Goal: Task Accomplishment & Management: Manage account settings

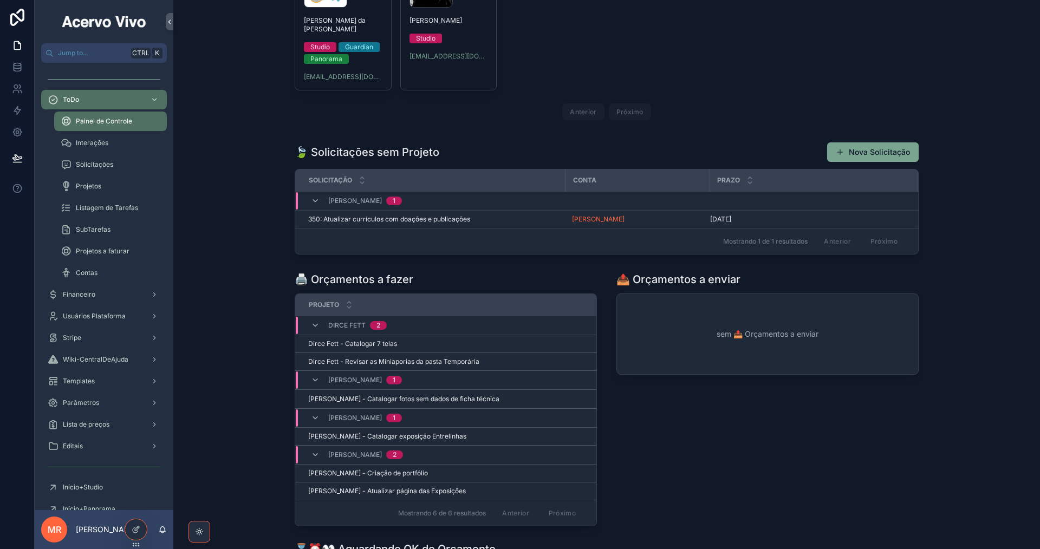
scroll to position [542, 0]
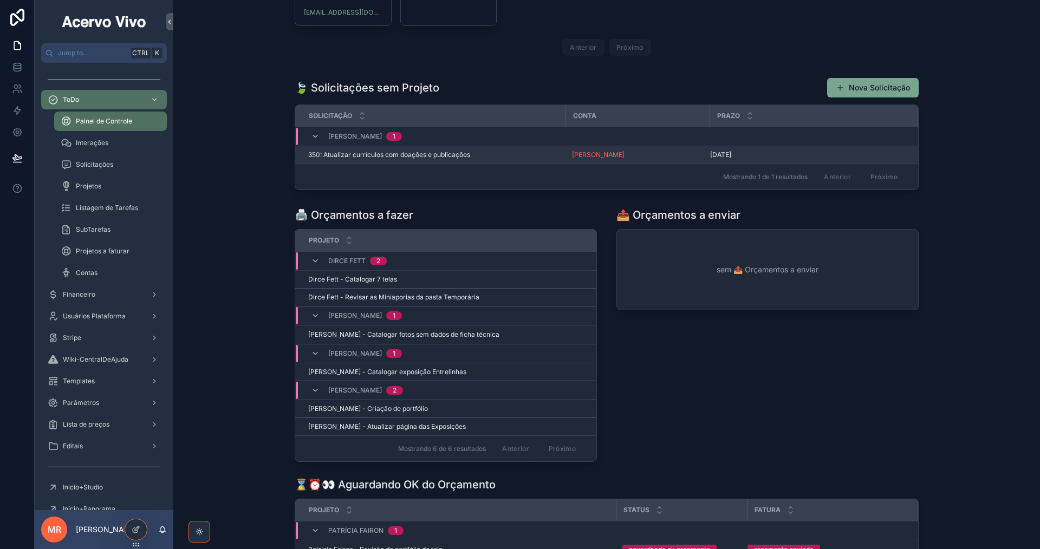
click at [458, 154] on span "350: Atualizar currículos com doações e publicações" at bounding box center [389, 155] width 162 height 9
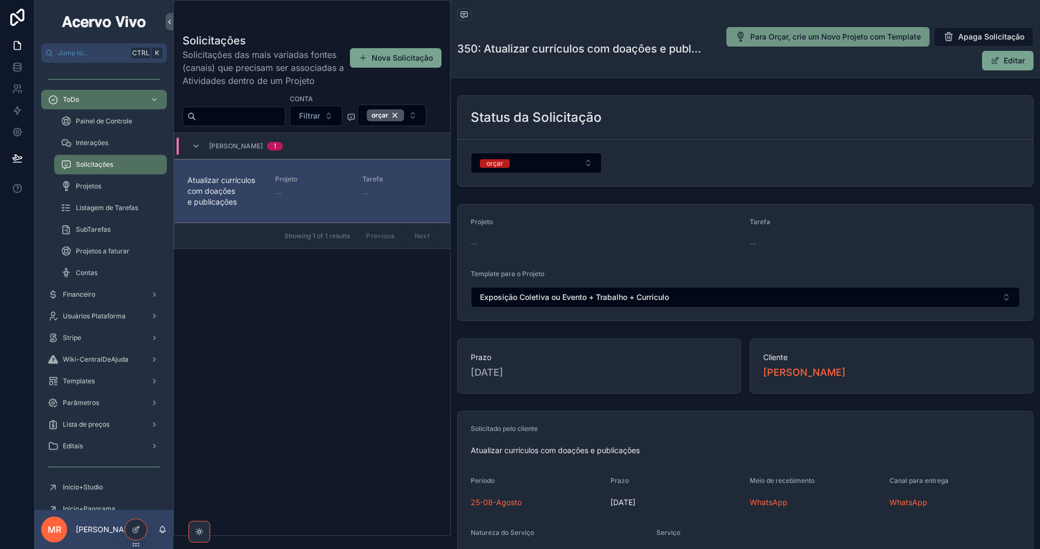
click at [776, 44] on button "Para Orçar, crie um Novo Projeto com Template" at bounding box center [827, 36] width 203 height 19
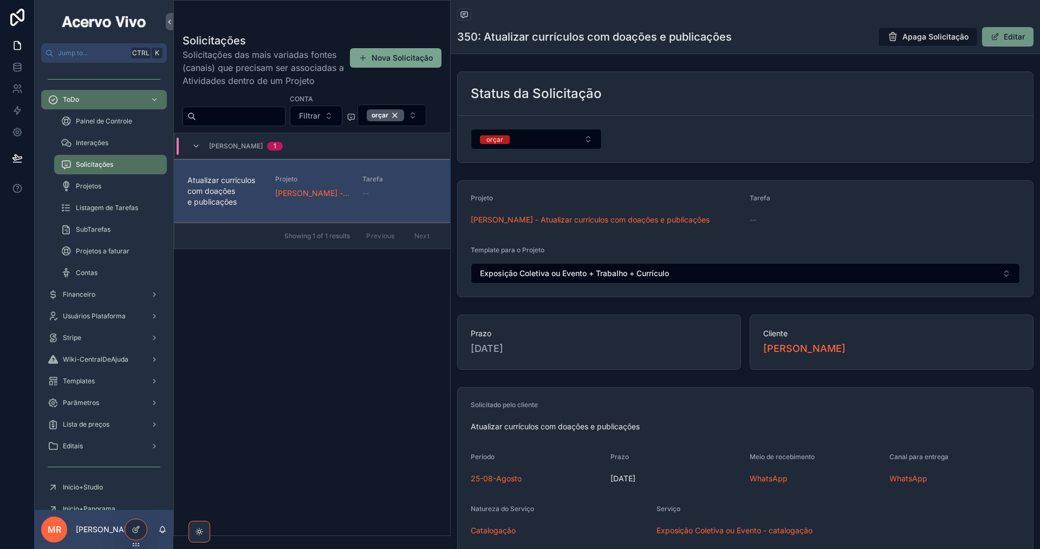
click at [1005, 40] on button "Editar" at bounding box center [1007, 36] width 51 height 19
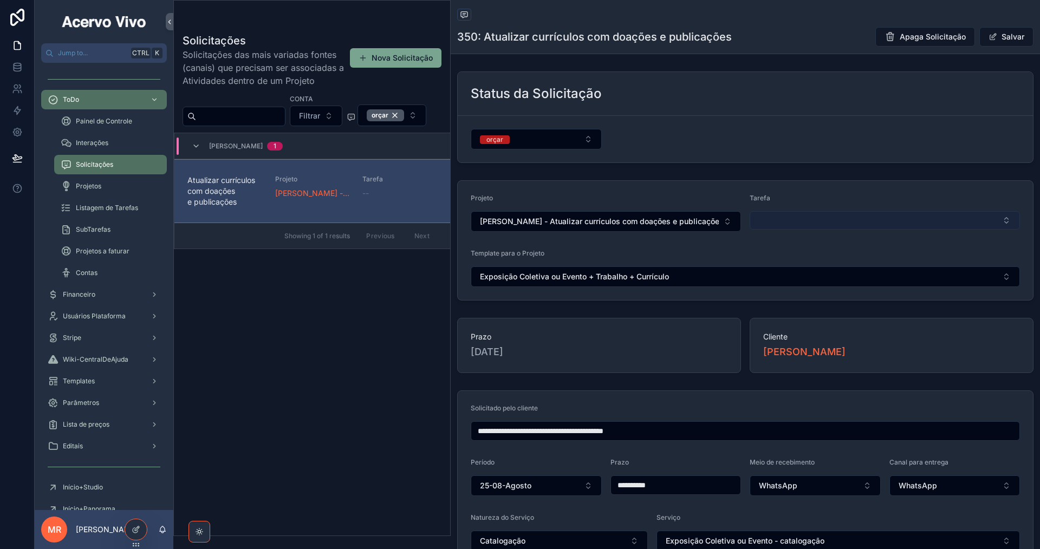
click at [891, 225] on button "Select Button" at bounding box center [885, 220] width 270 height 18
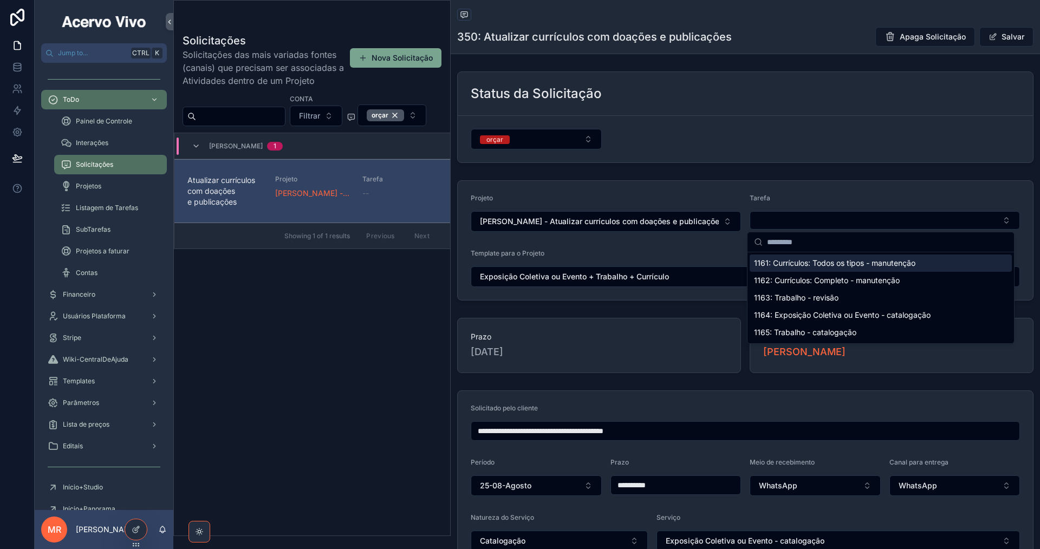
click at [873, 264] on span "1161: Currículos: Todos os tipos - manutenção" at bounding box center [834, 263] width 161 height 11
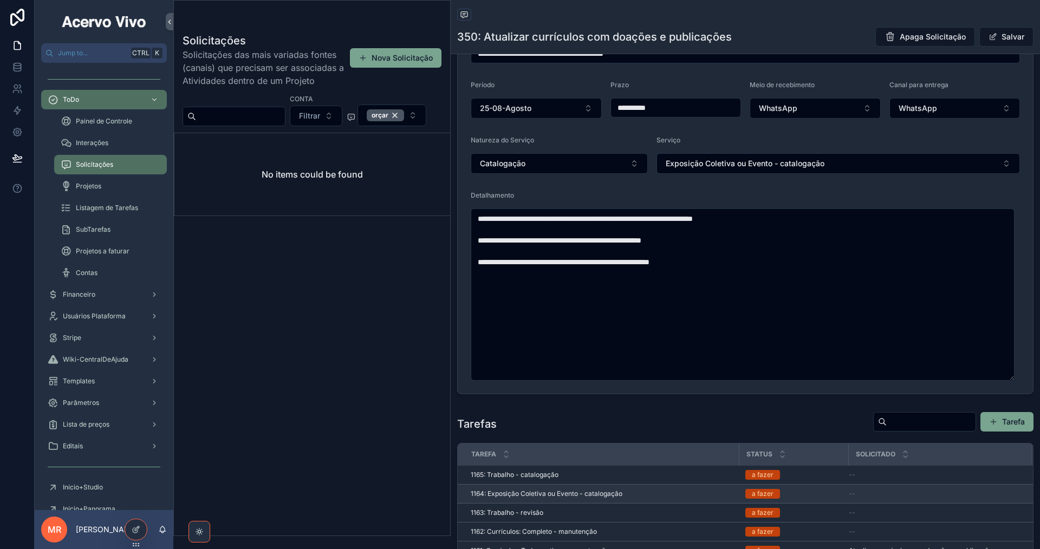
scroll to position [542, 0]
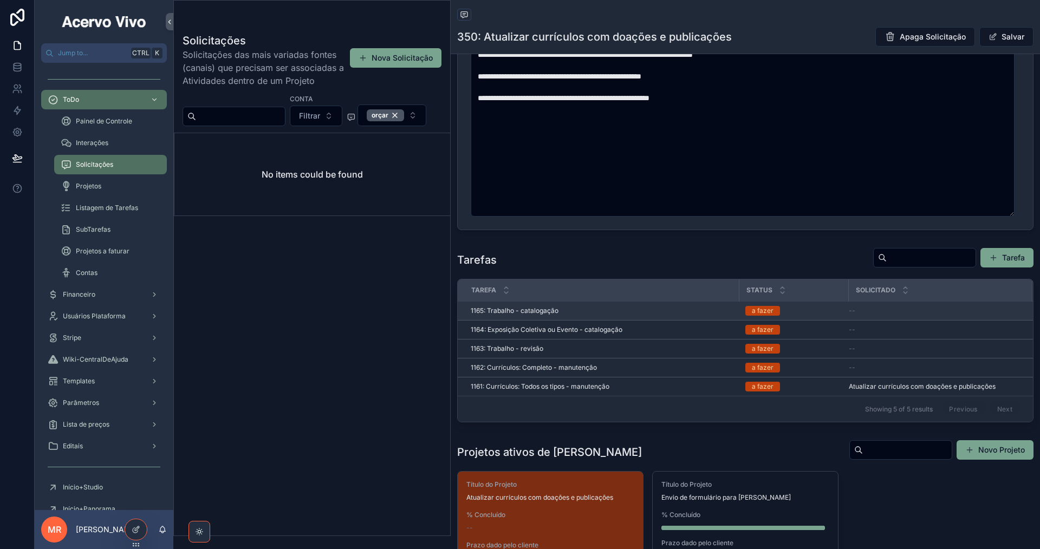
click at [722, 311] on div "1165: Trabalho - catalogação 1165: Trabalho - catalogação" at bounding box center [602, 311] width 262 height 9
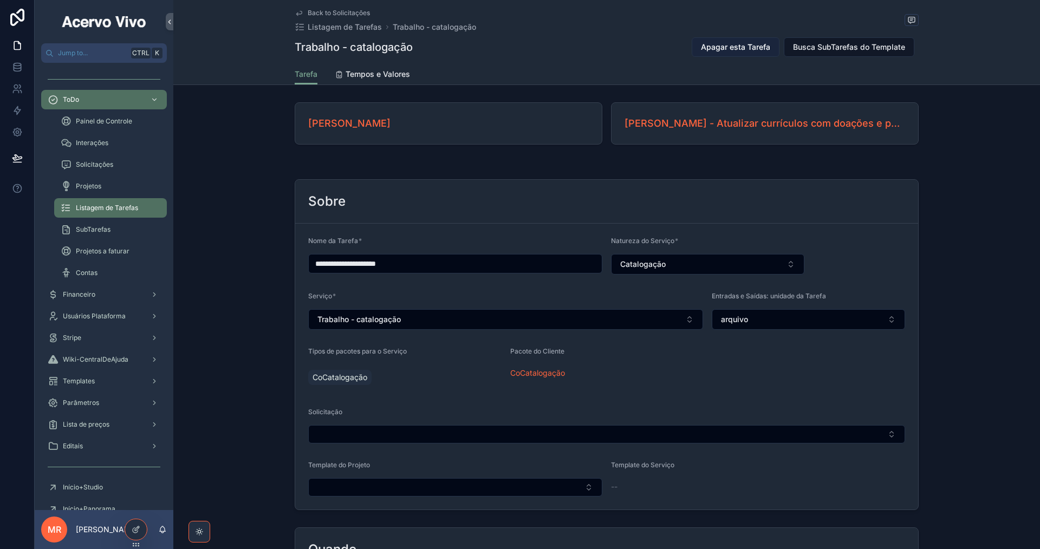
click at [757, 53] on button "Apagar esta Tarefa" at bounding box center [736, 46] width 88 height 19
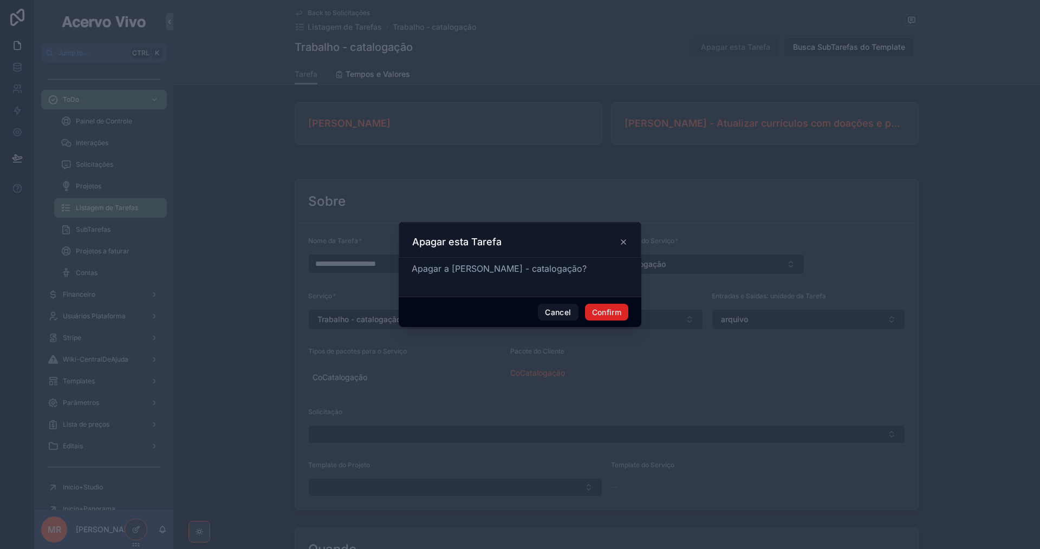
click at [616, 314] on button "Confirm" at bounding box center [606, 312] width 43 height 17
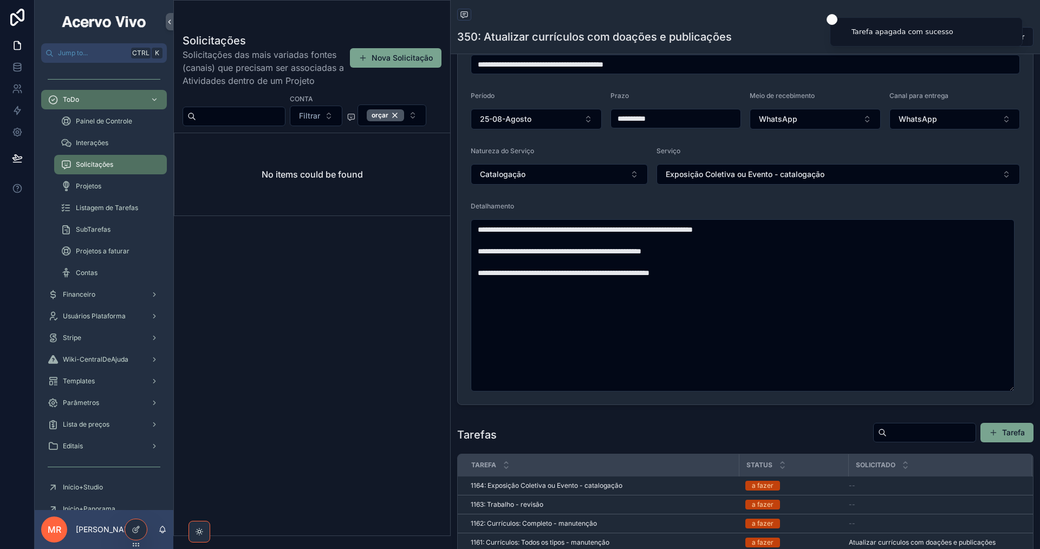
scroll to position [487, 0]
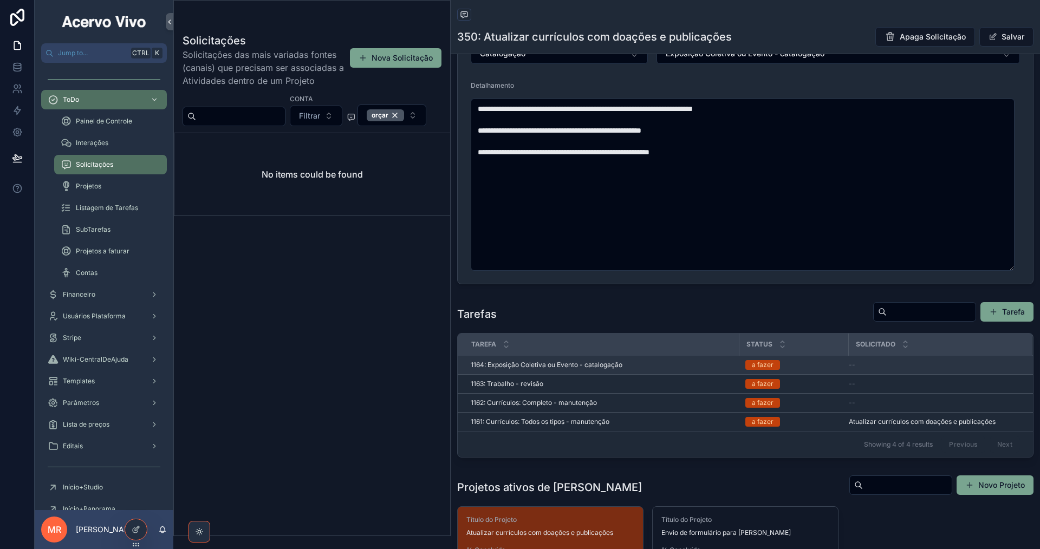
click at [598, 367] on span "1164: Exposição Coletiva ou Evento - catalogação" at bounding box center [547, 365] width 152 height 9
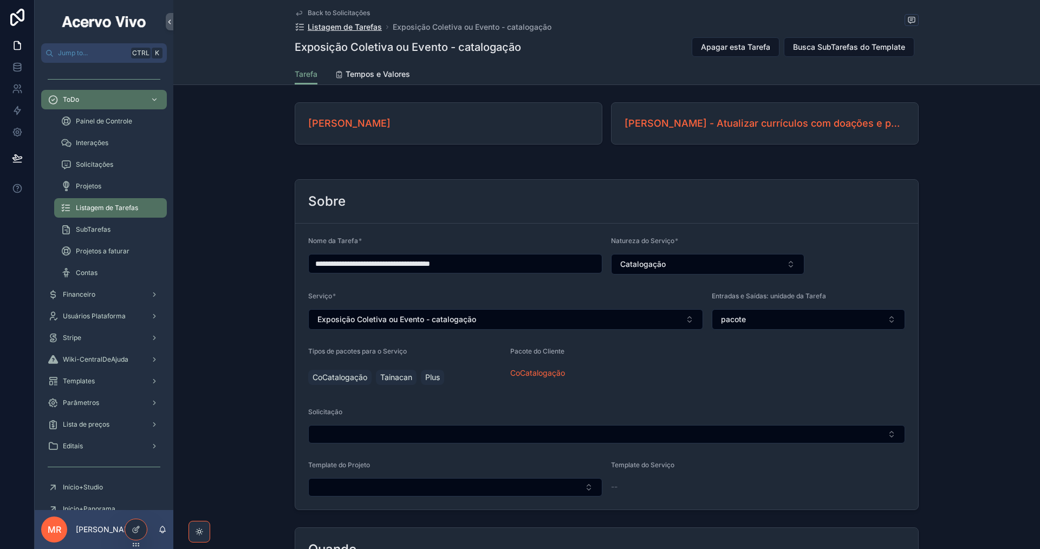
click at [348, 26] on span "Listagem de Tarefas" at bounding box center [345, 27] width 74 height 11
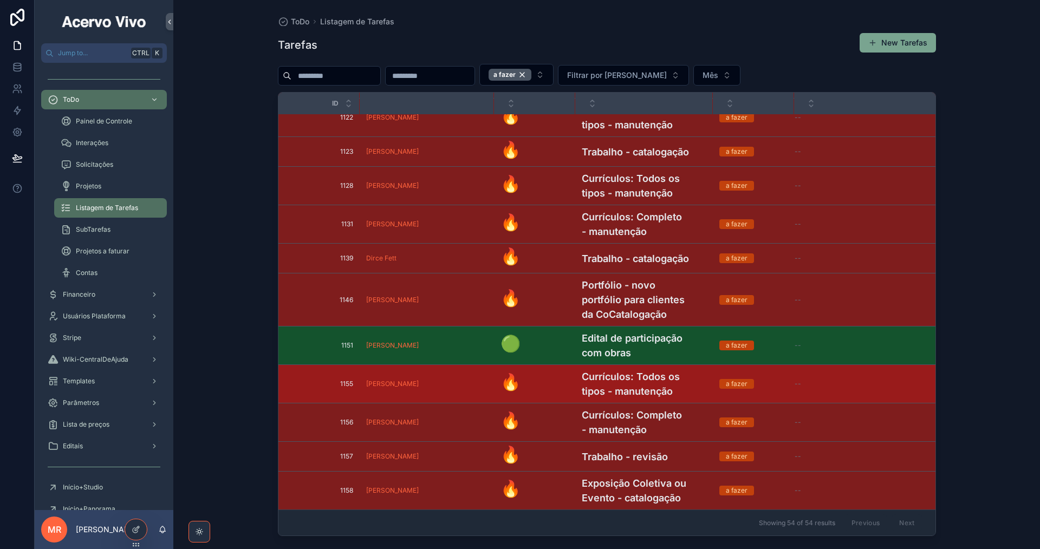
scroll to position [1517, 0]
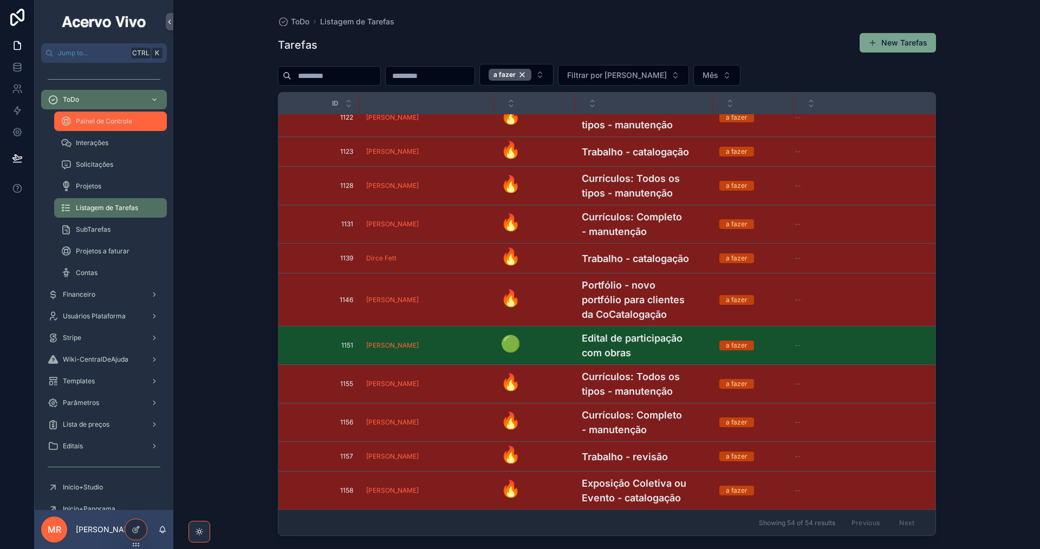
click at [117, 121] on span "Painel de Controle" at bounding box center [104, 121] width 56 height 9
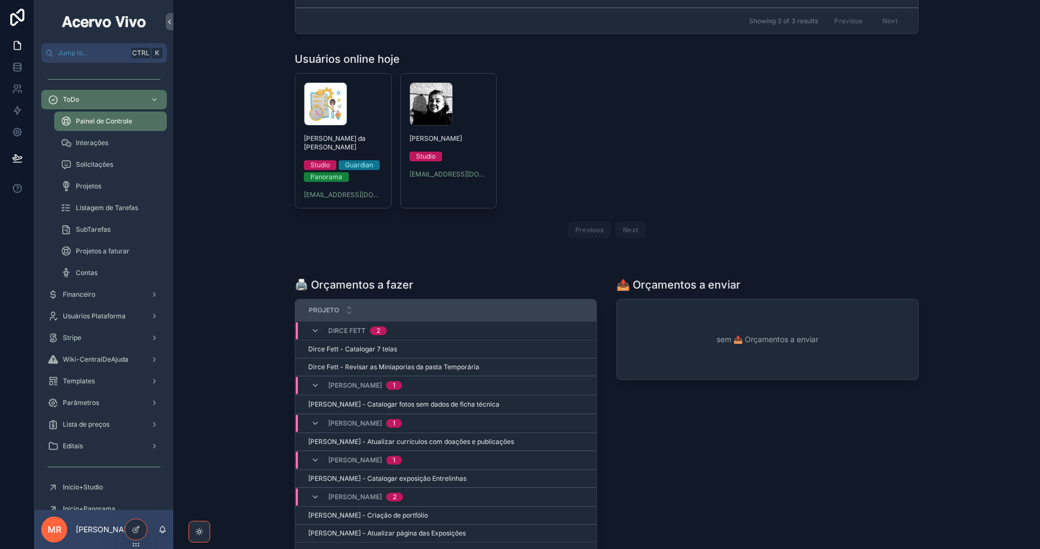
scroll to position [596, 0]
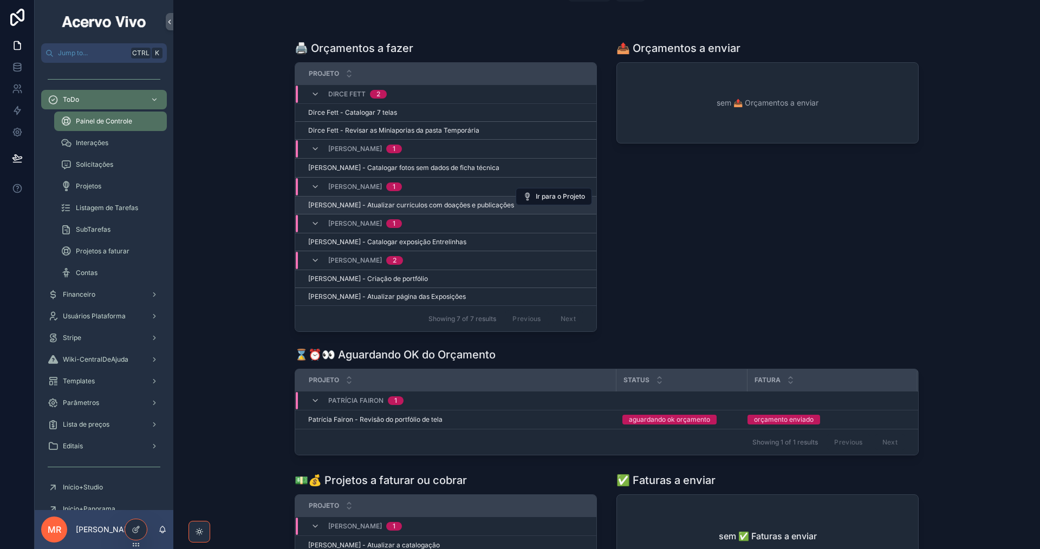
click at [427, 204] on span "[PERSON_NAME] - Atualizar currículos com doações e publicações" at bounding box center [411, 205] width 206 height 9
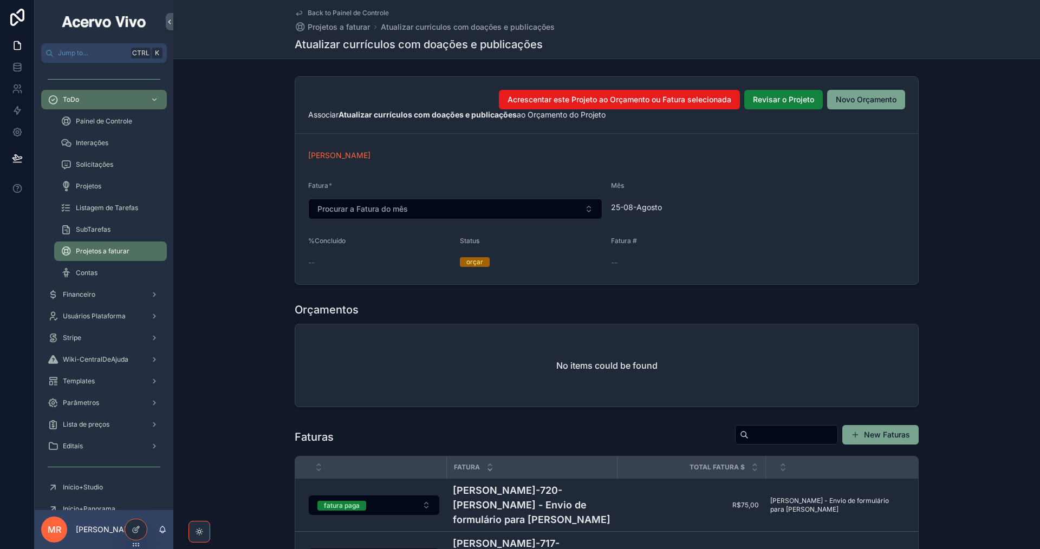
click at [791, 98] on span "Revisar o Projeto" at bounding box center [783, 99] width 61 height 11
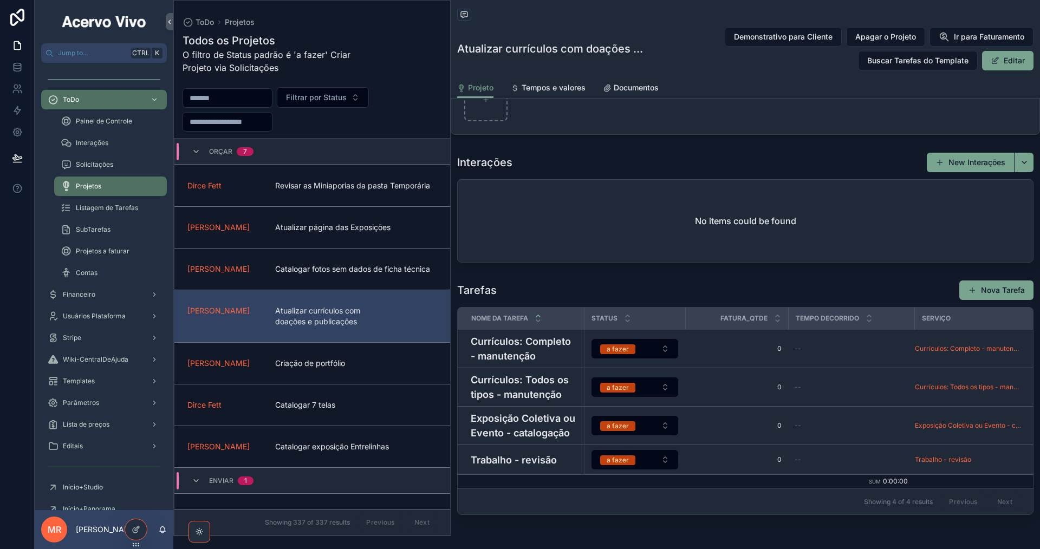
scroll to position [832, 0]
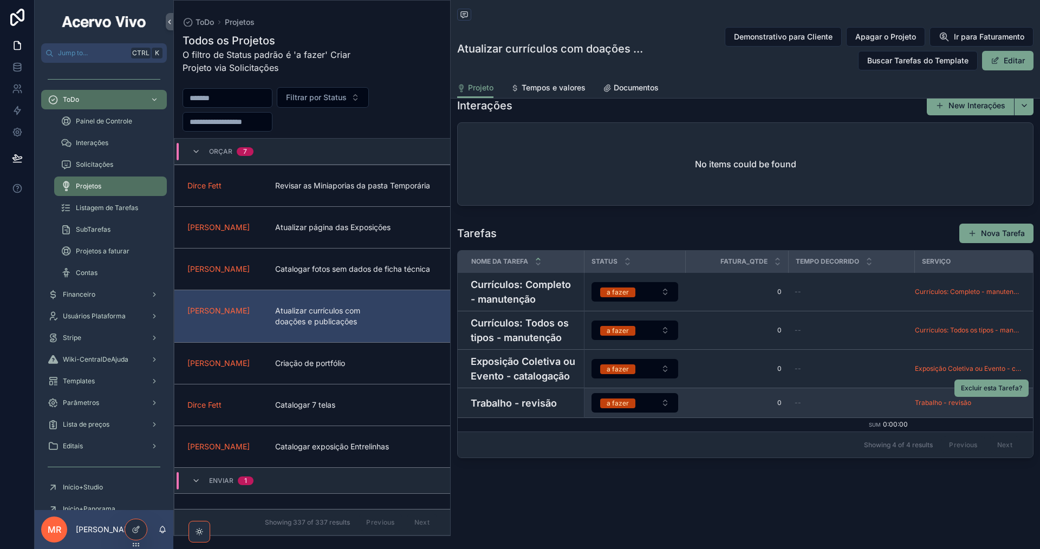
click at [513, 396] on h4 "Trabalho - revisão" at bounding box center [524, 403] width 107 height 15
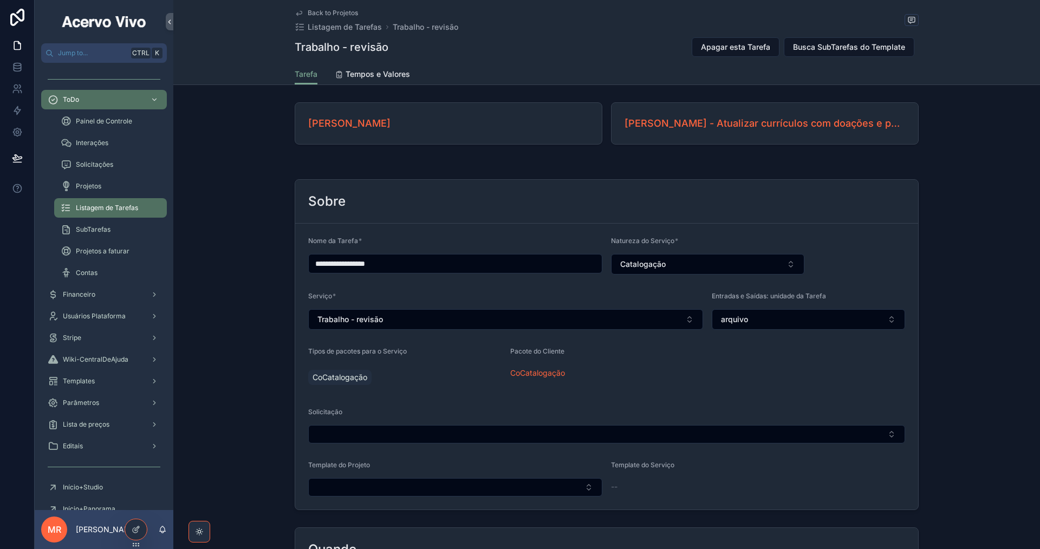
click at [338, 15] on span "Back to Projetos" at bounding box center [333, 13] width 50 height 9
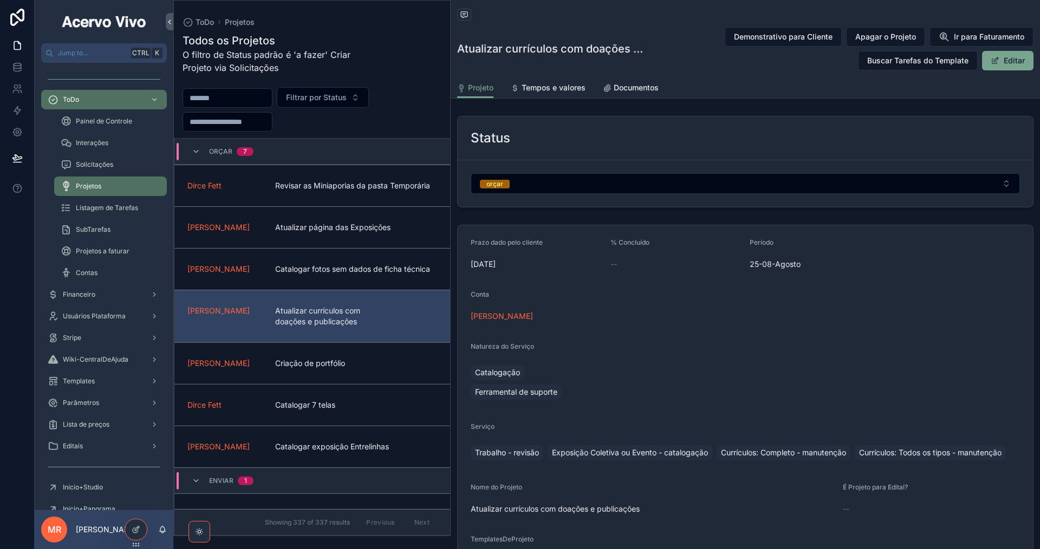
scroll to position [151, 0]
